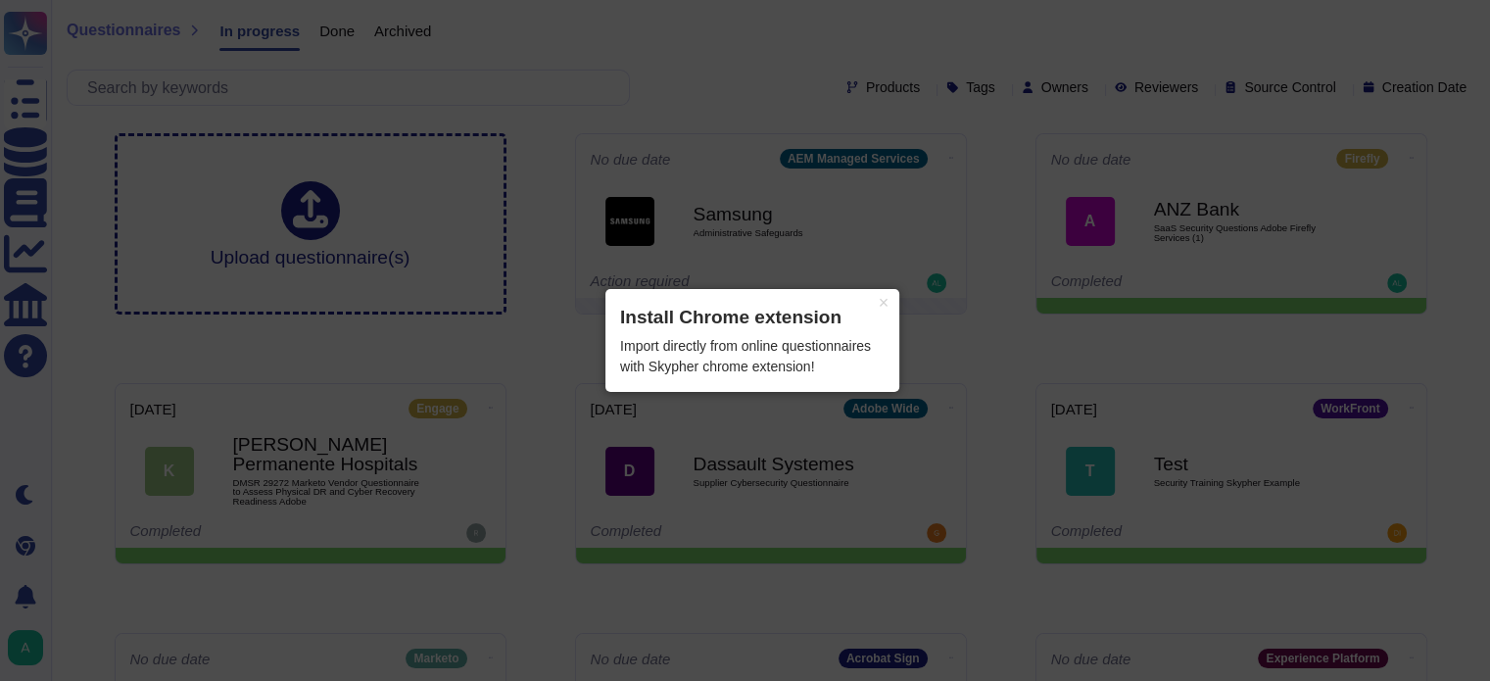
click at [793, 319] on header "Install Chrome extension" at bounding box center [752, 318] width 265 height 28
click at [886, 301] on button "×" at bounding box center [883, 302] width 31 height 27
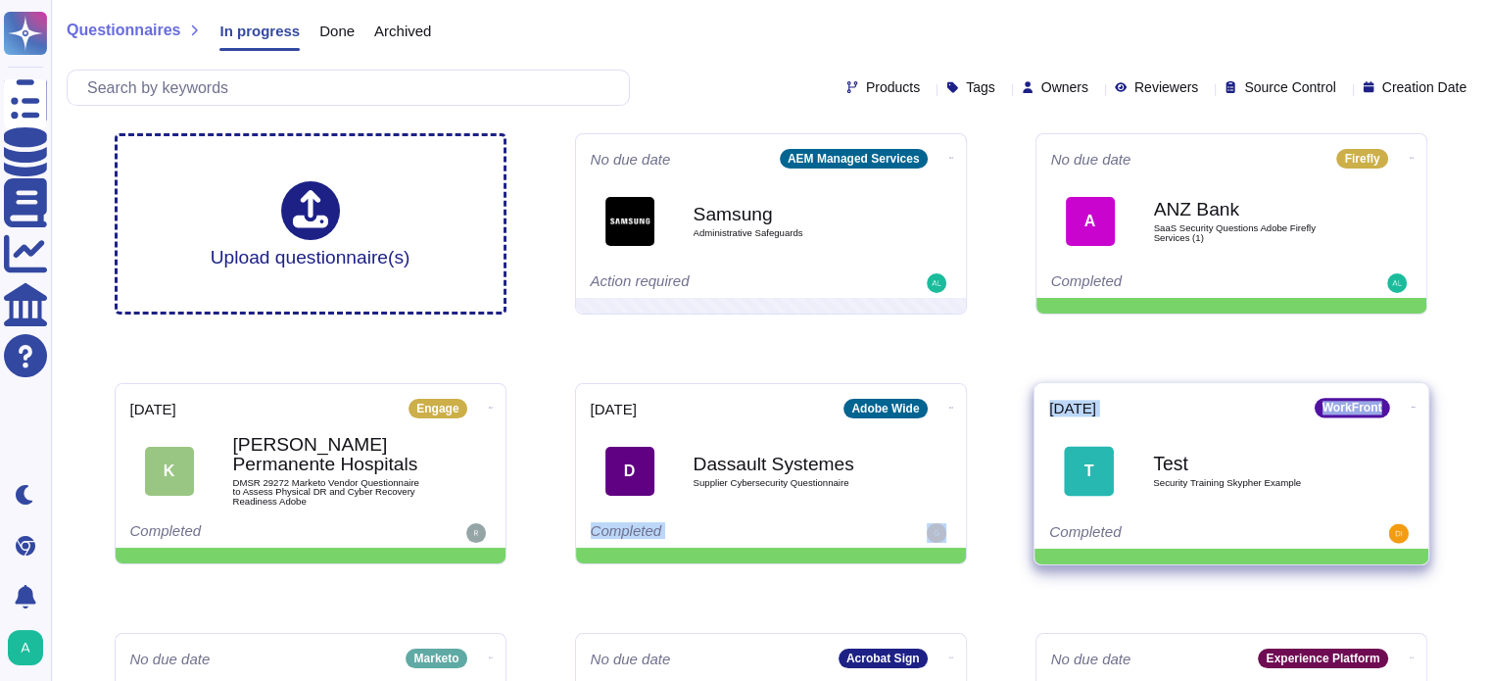
drag, startPoint x: 931, startPoint y: 471, endPoint x: 1115, endPoint y: 461, distance: 184.4
click at [1102, 463] on div "Upload questionnaire(s) No due date AEM Managed Services Samsung Administrative…" at bounding box center [771, 599] width 1344 height 962
